Goal: Task Accomplishment & Management: Complete application form

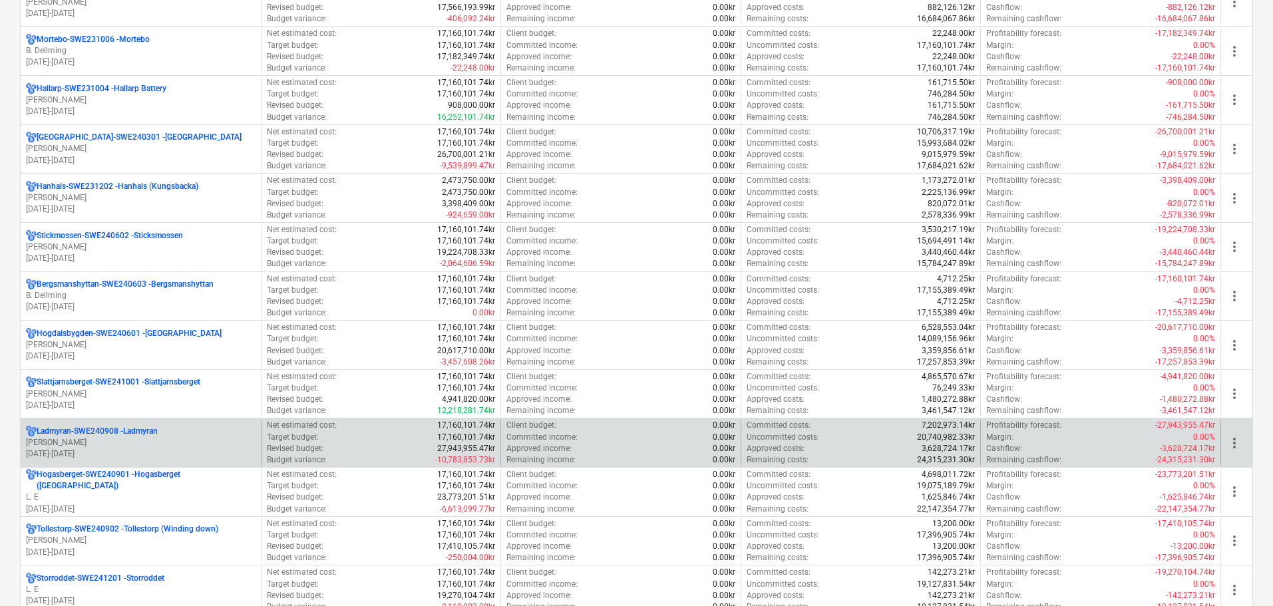
scroll to position [931, 0]
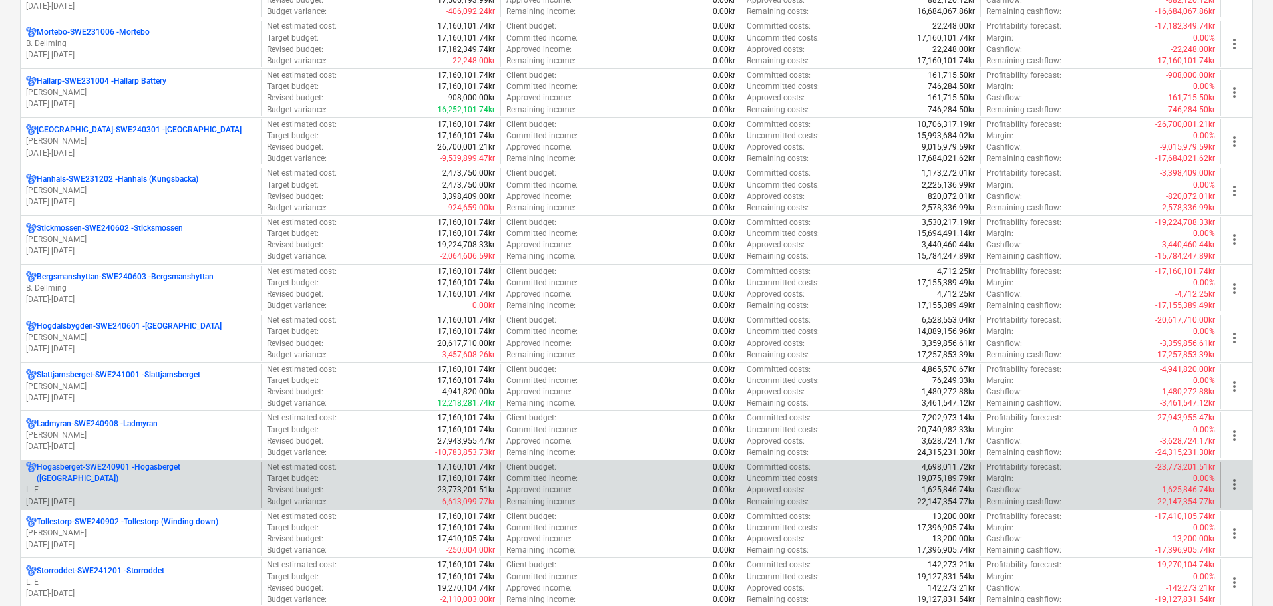
click at [89, 478] on p "[GEOGRAPHIC_DATA]-SWE240901 - [GEOGRAPHIC_DATA] ([GEOGRAPHIC_DATA])" at bounding box center [146, 473] width 219 height 23
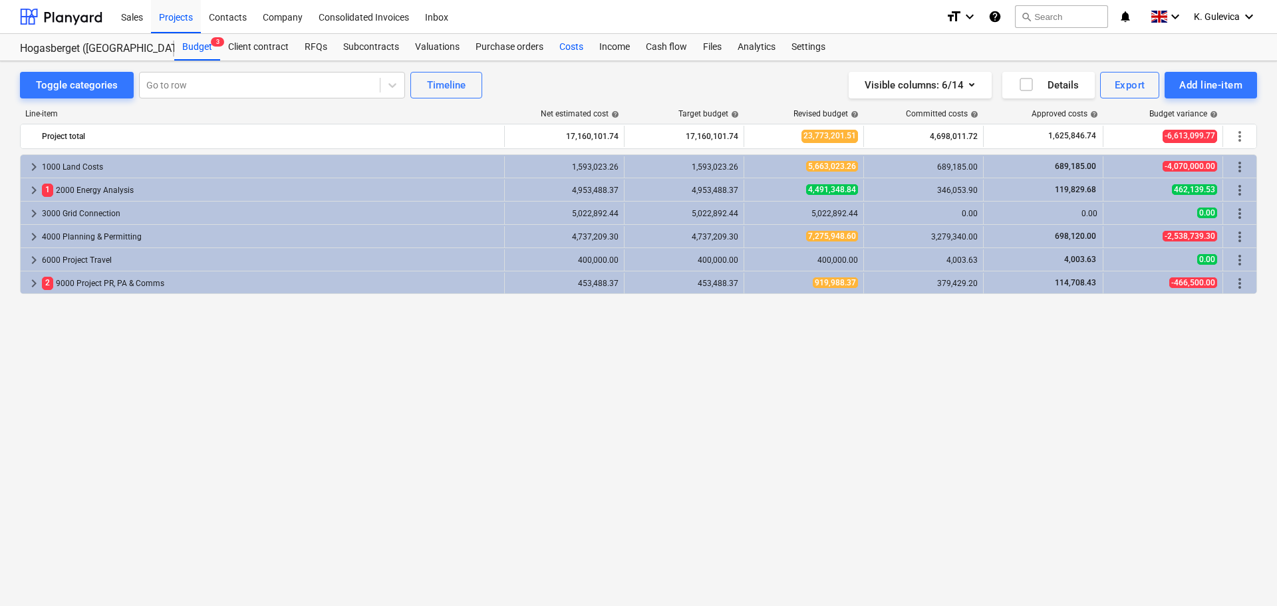
click at [570, 41] on div "Costs" at bounding box center [571, 47] width 40 height 27
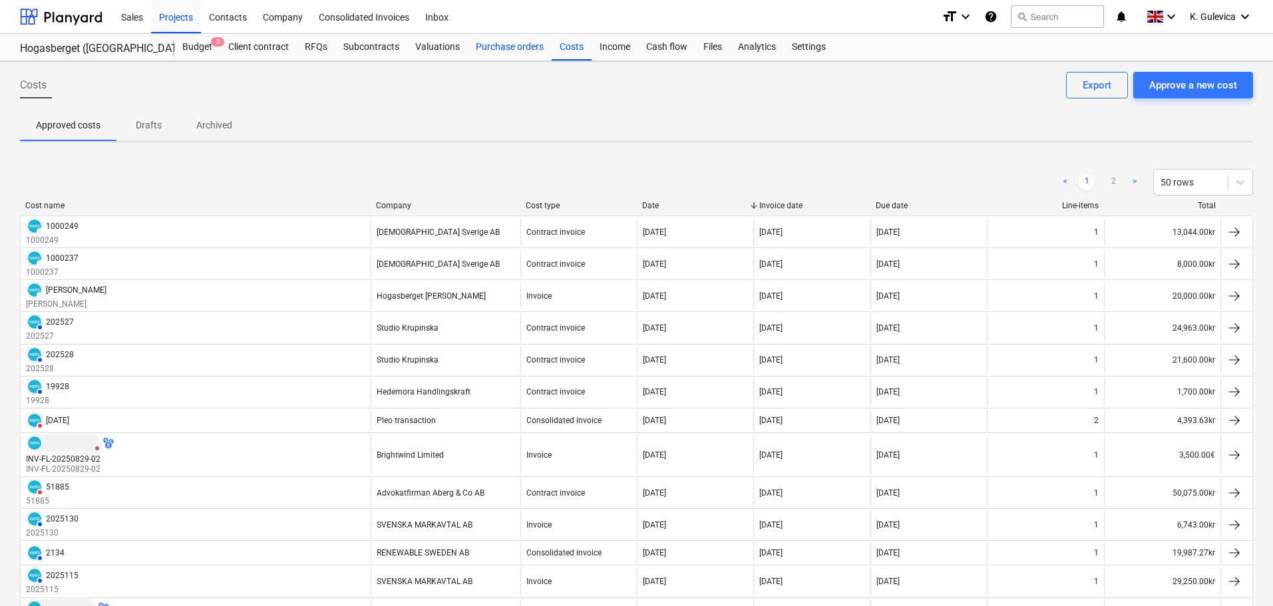
click at [488, 51] on div "Purchase orders" at bounding box center [510, 47] width 84 height 27
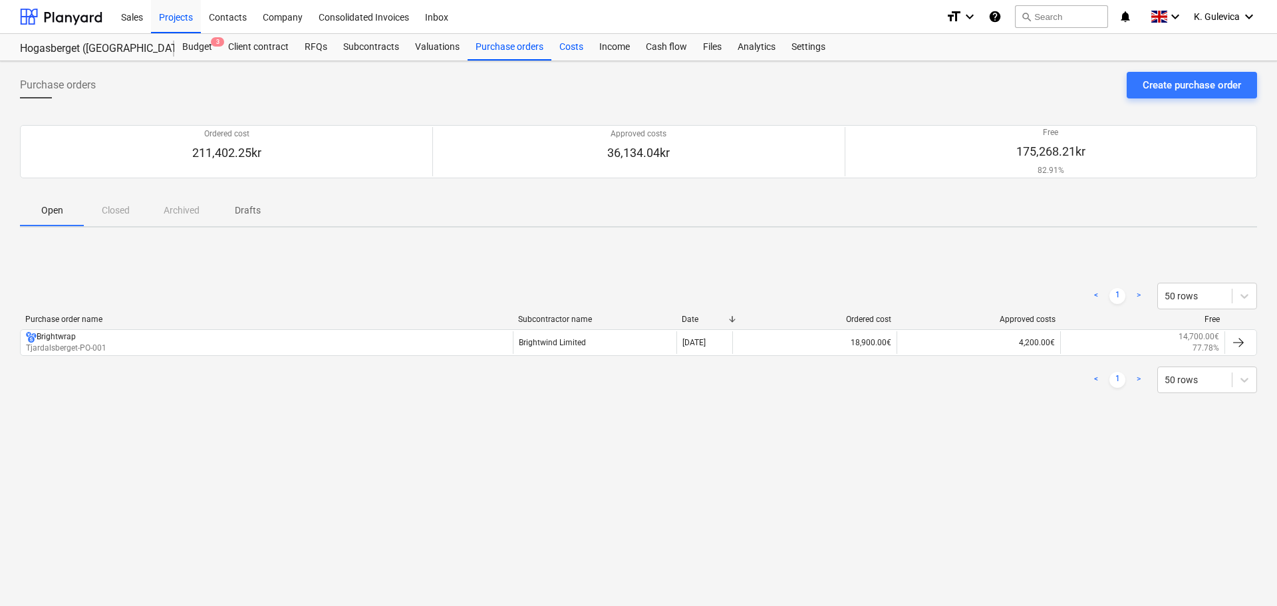
click at [562, 44] on div "Costs" at bounding box center [571, 47] width 40 height 27
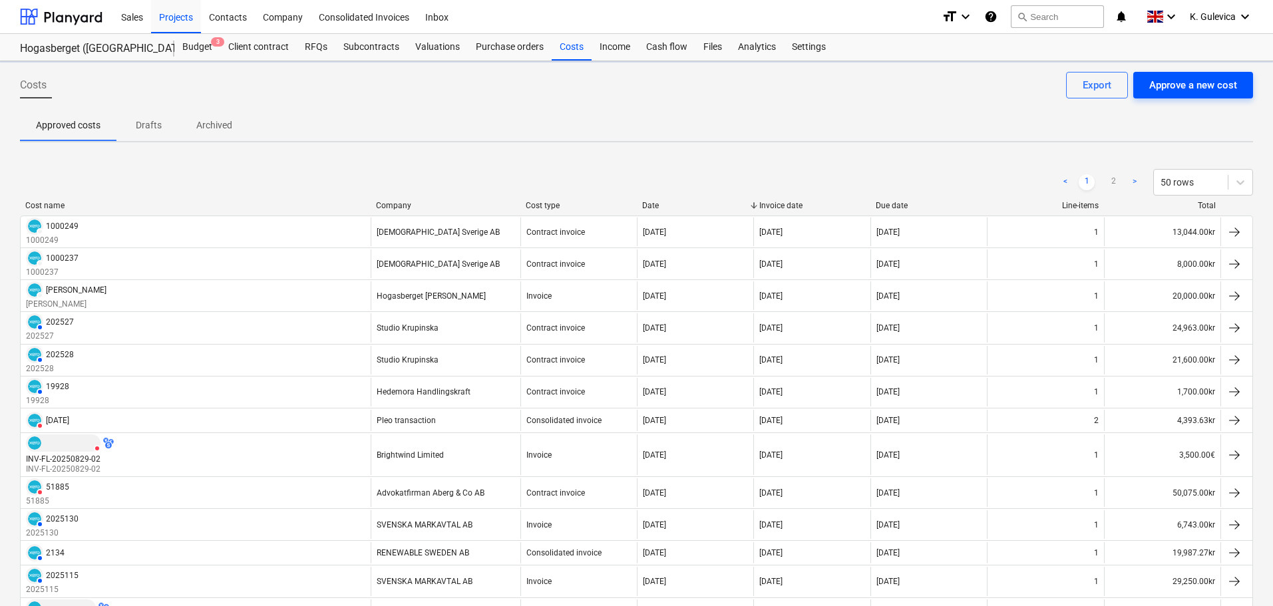
click at [1193, 86] on div "Approve a new cost" at bounding box center [1193, 84] width 88 height 17
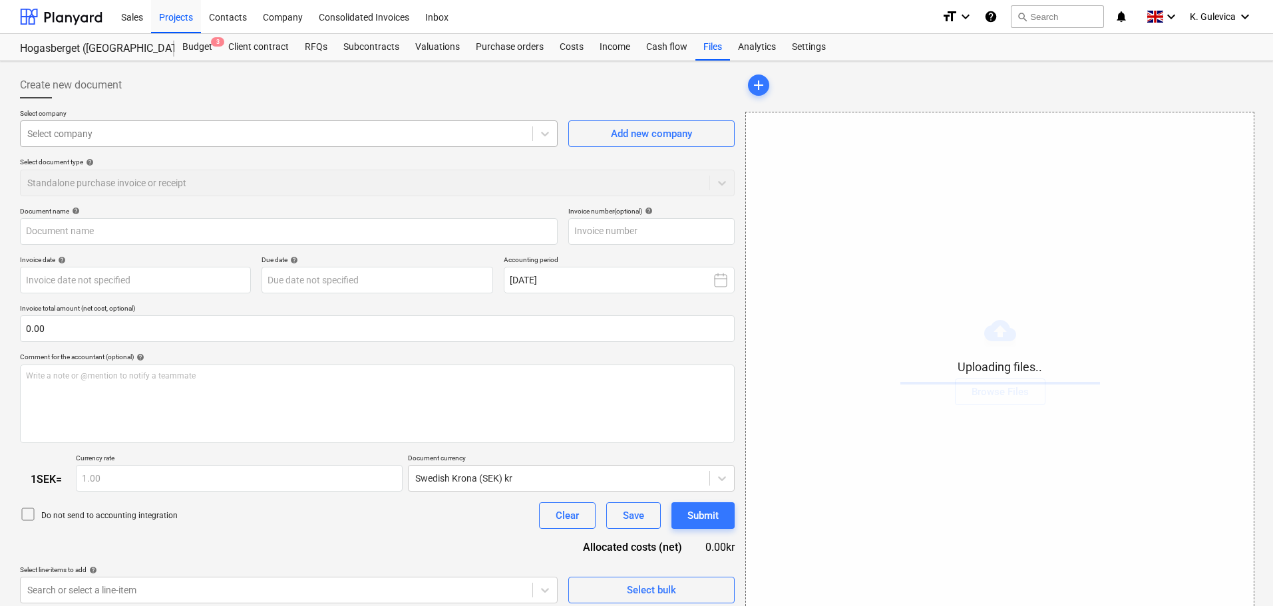
click at [214, 133] on div at bounding box center [276, 133] width 498 height 13
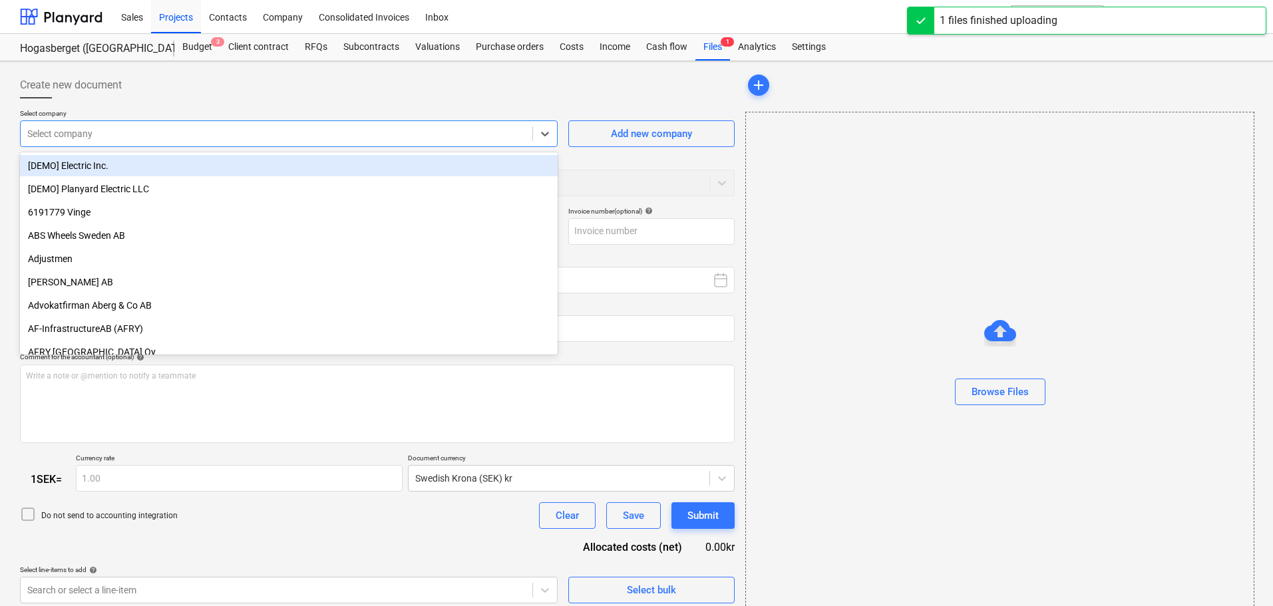
type input "Invoice INV-ECQ3-2025790.pdf"
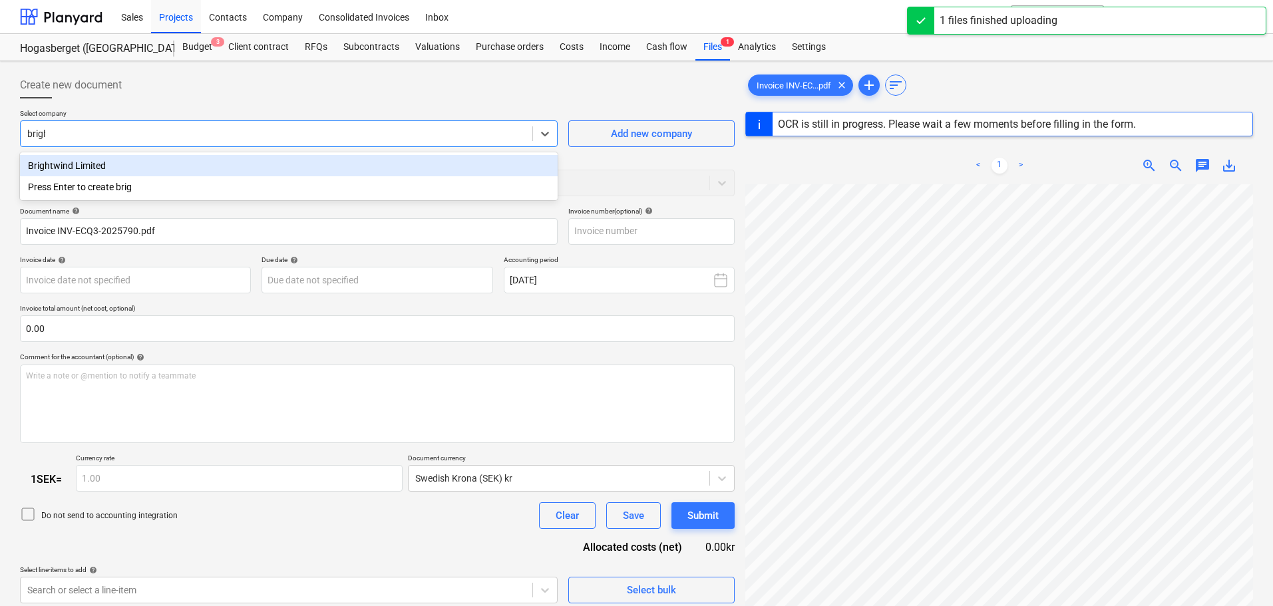
type input "bright"
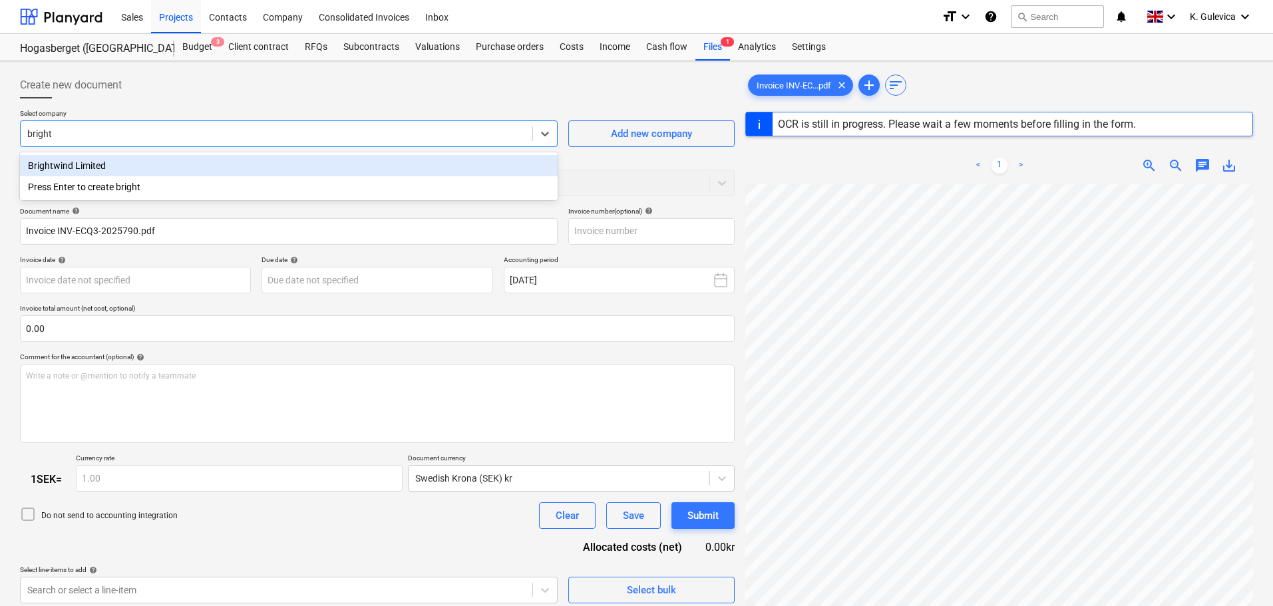
click at [151, 167] on div "Brightwind Limited" at bounding box center [288, 165] width 537 height 21
type input "INV-ECQ3-2025790"
type input "[DATE]"
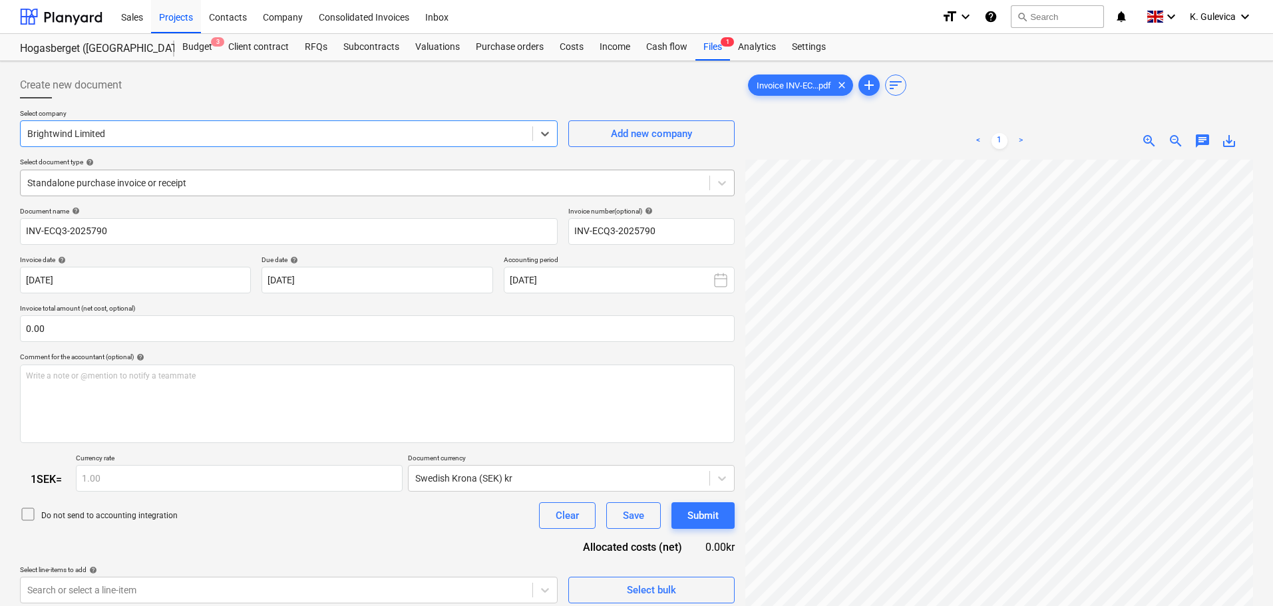
click at [198, 188] on div at bounding box center [364, 182] width 675 height 13
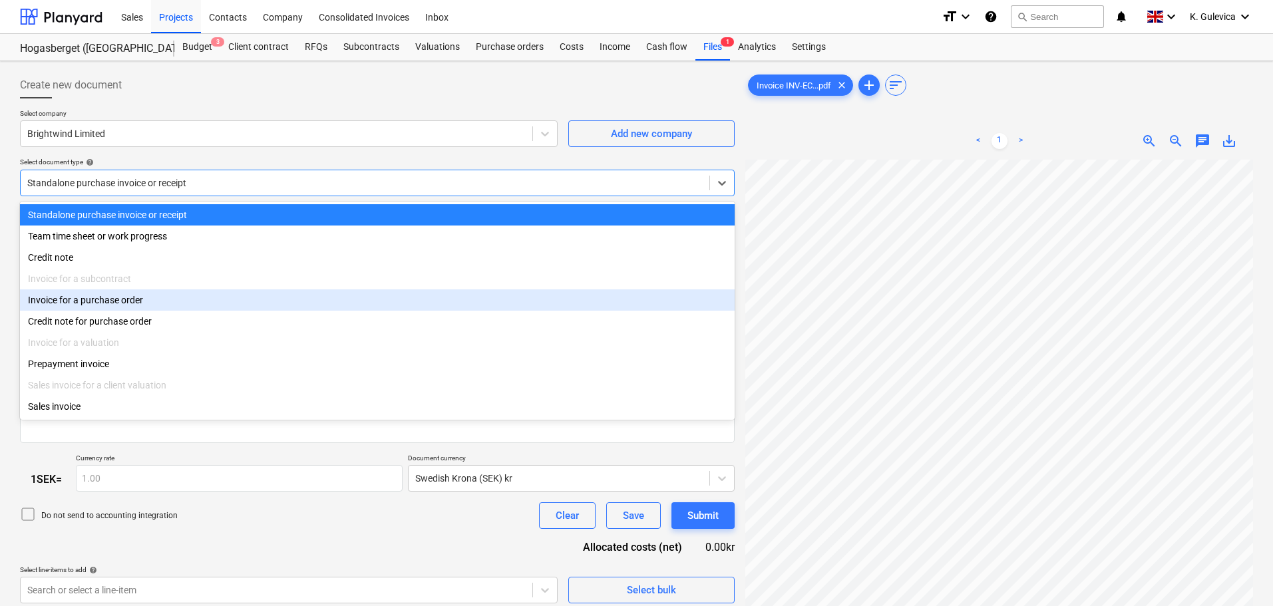
click at [132, 302] on div "Invoice for a purchase order" at bounding box center [377, 299] width 714 height 21
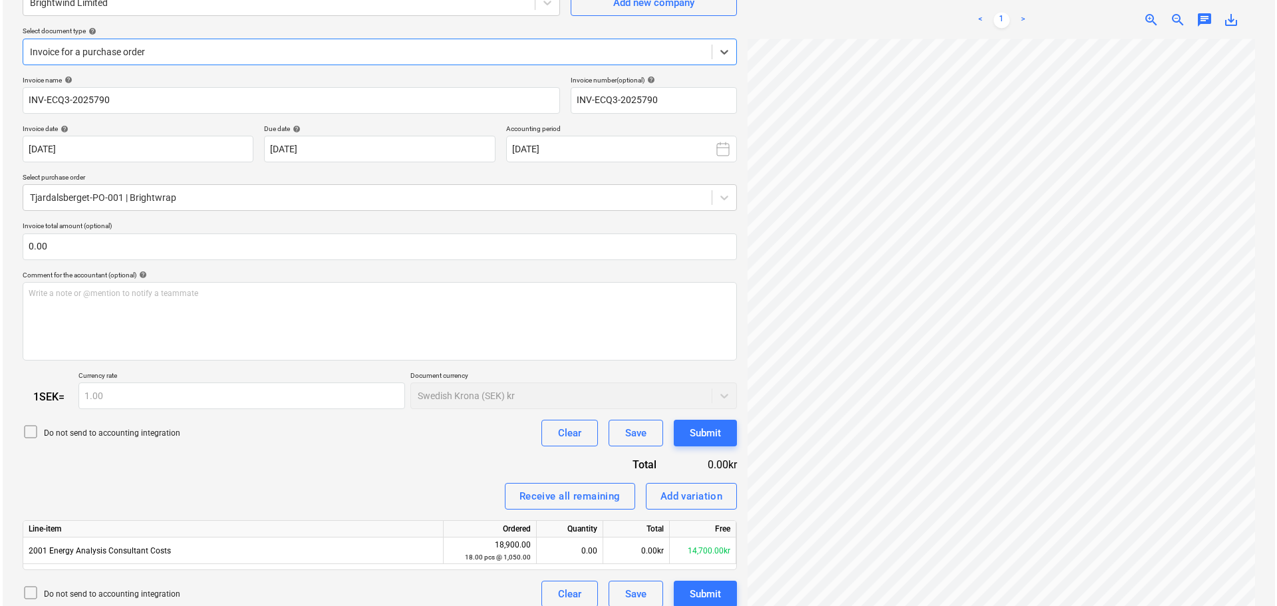
scroll to position [143, 0]
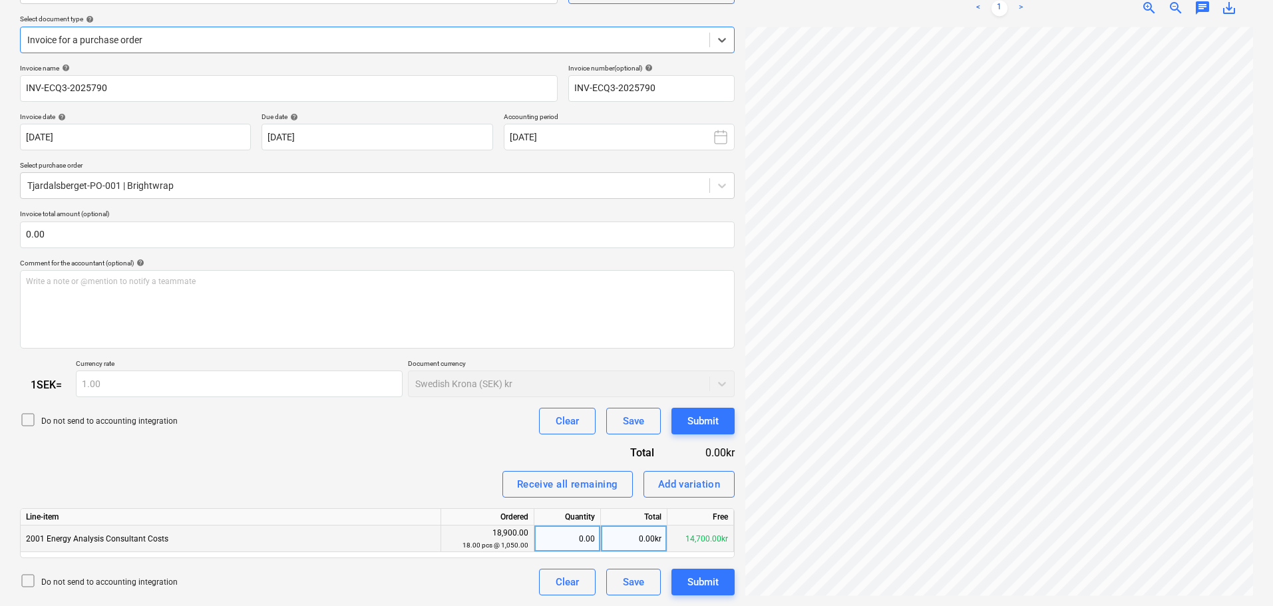
click at [587, 539] on div "0.00" at bounding box center [566, 539] width 55 height 27
type input "1"
click at [707, 582] on div "Submit" at bounding box center [702, 581] width 31 height 17
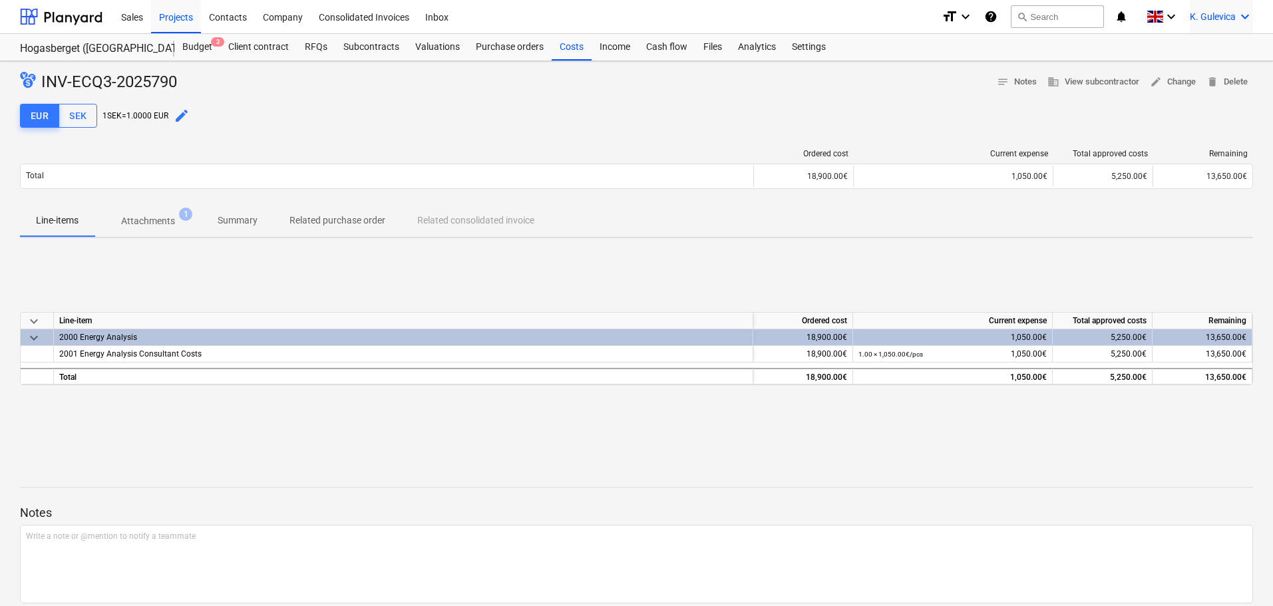
click at [1195, 22] on span "K. Gulevica" at bounding box center [1212, 16] width 46 height 11
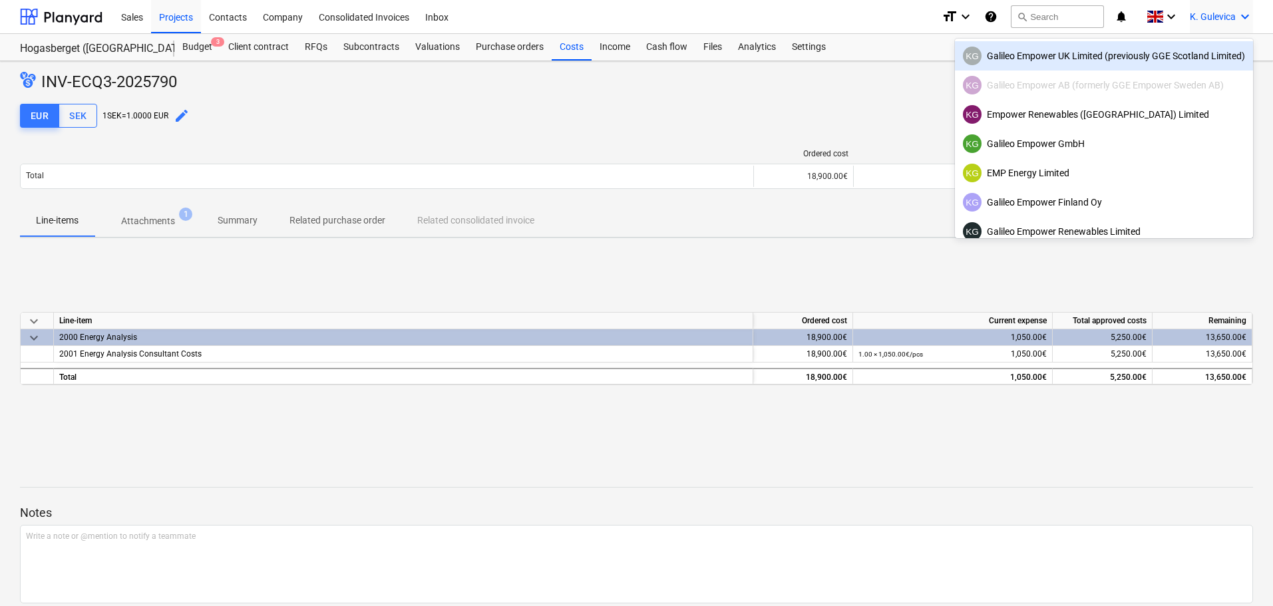
click at [1058, 57] on div "KG Galileo Empower UK Limited (previously GGE Scotland Limited)" at bounding box center [1104, 56] width 282 height 19
